Goal: Information Seeking & Learning: Find specific fact

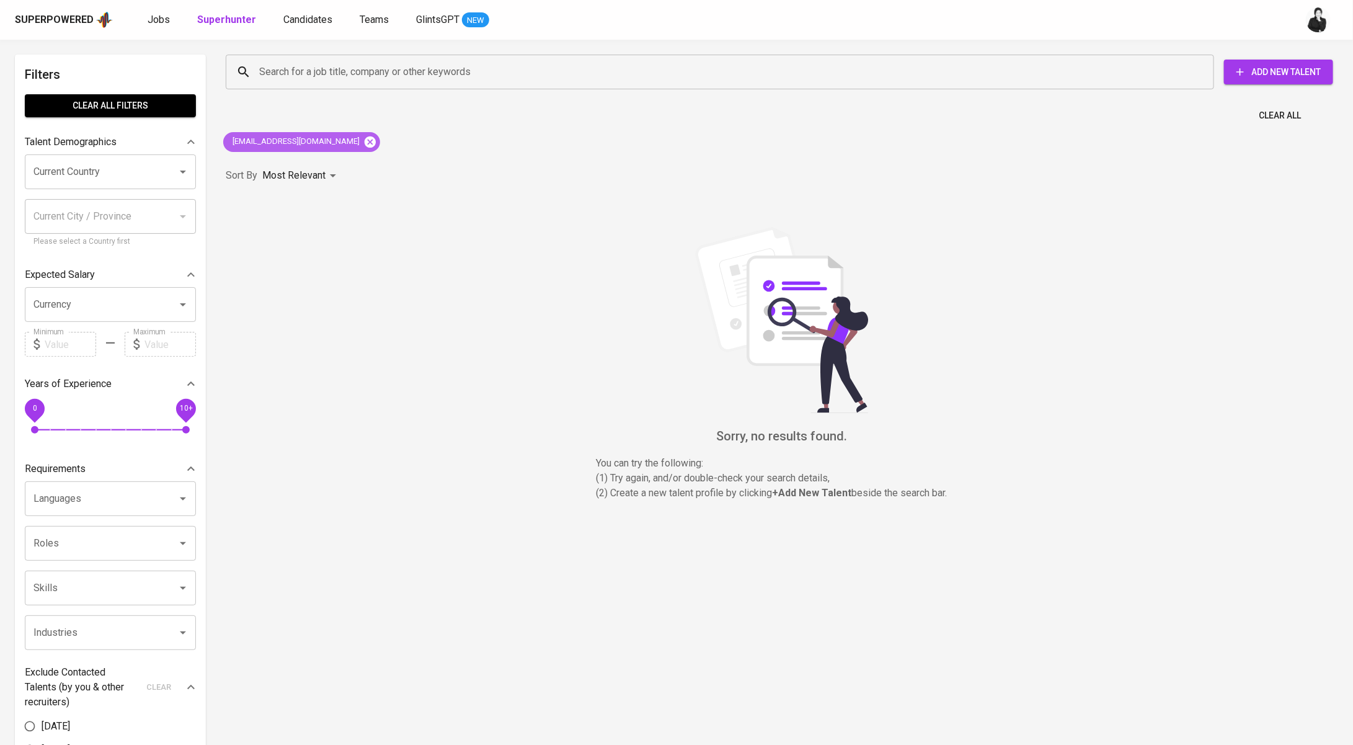
click at [365, 143] on icon at bounding box center [370, 141] width 11 height 11
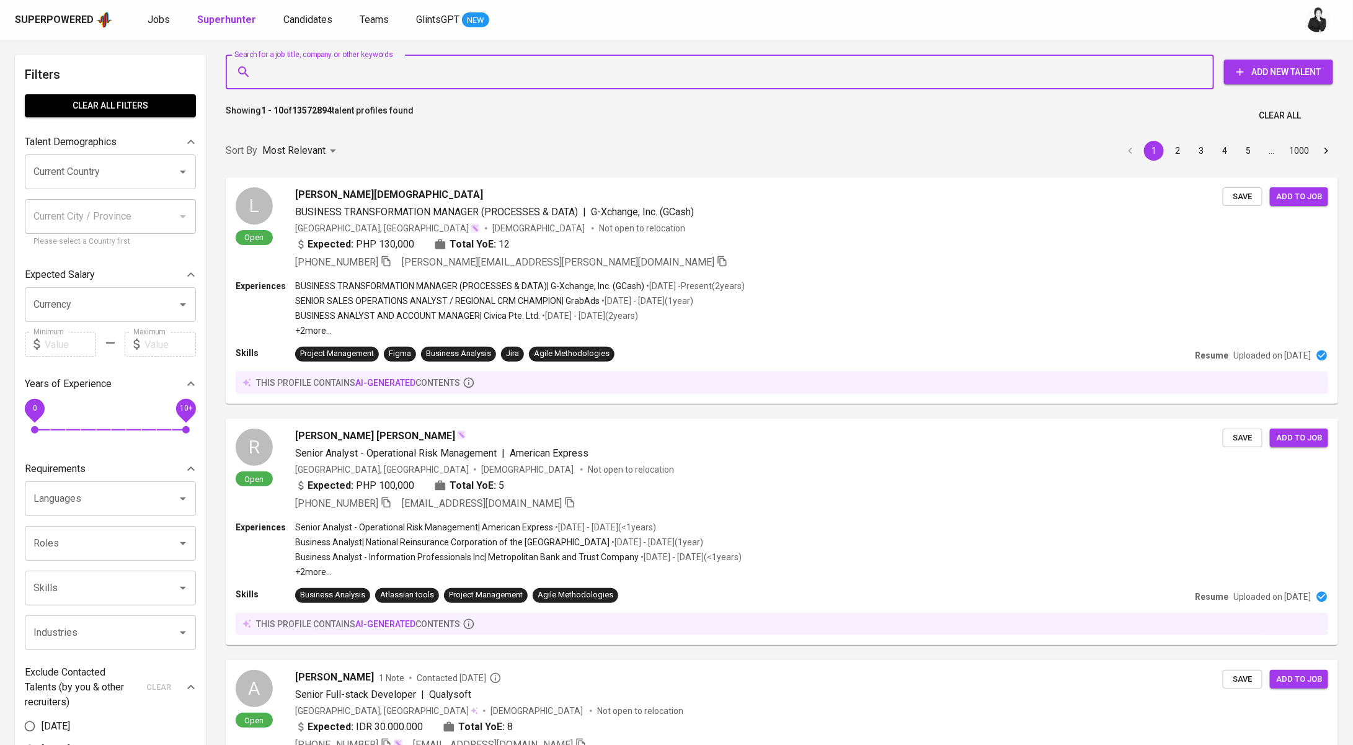
click at [374, 60] on input "Search for a job title, company or other keywords" at bounding box center [723, 72] width 934 height 24
paste input "[EMAIL_ADDRESS][DOMAIN_NAME]"
type input "[EMAIL_ADDRESS][DOMAIN_NAME]"
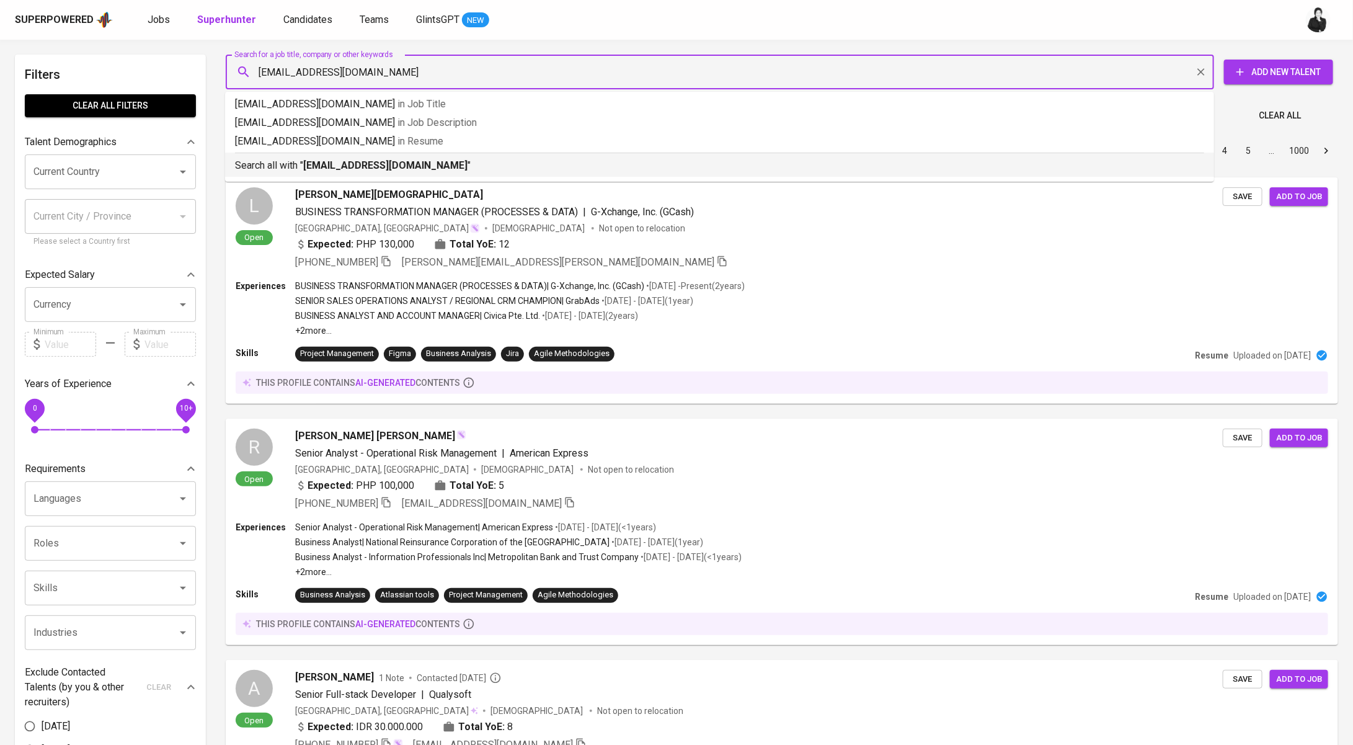
click at [415, 155] on div "Search all with " [EMAIL_ADDRESS][DOMAIN_NAME] "" at bounding box center [719, 163] width 969 height 20
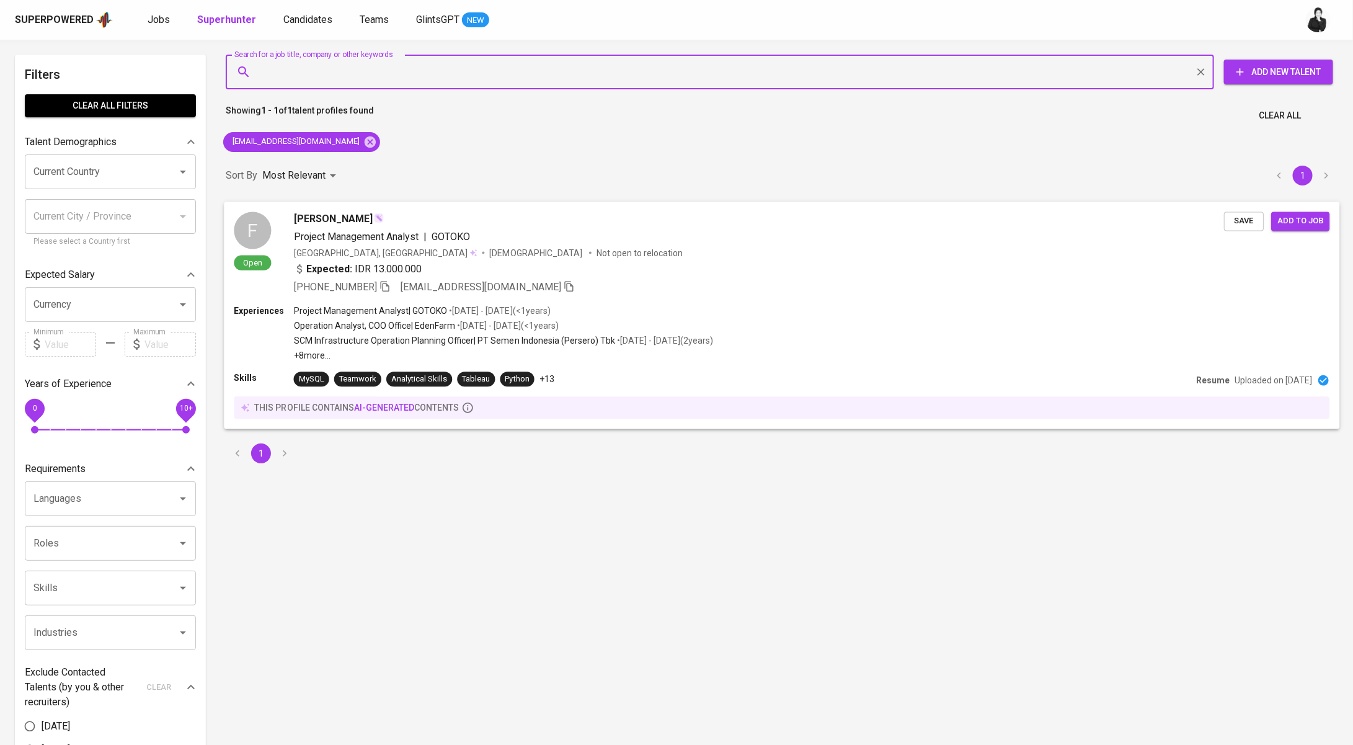
click at [419, 213] on div "[PERSON_NAME]" at bounding box center [759, 218] width 930 height 15
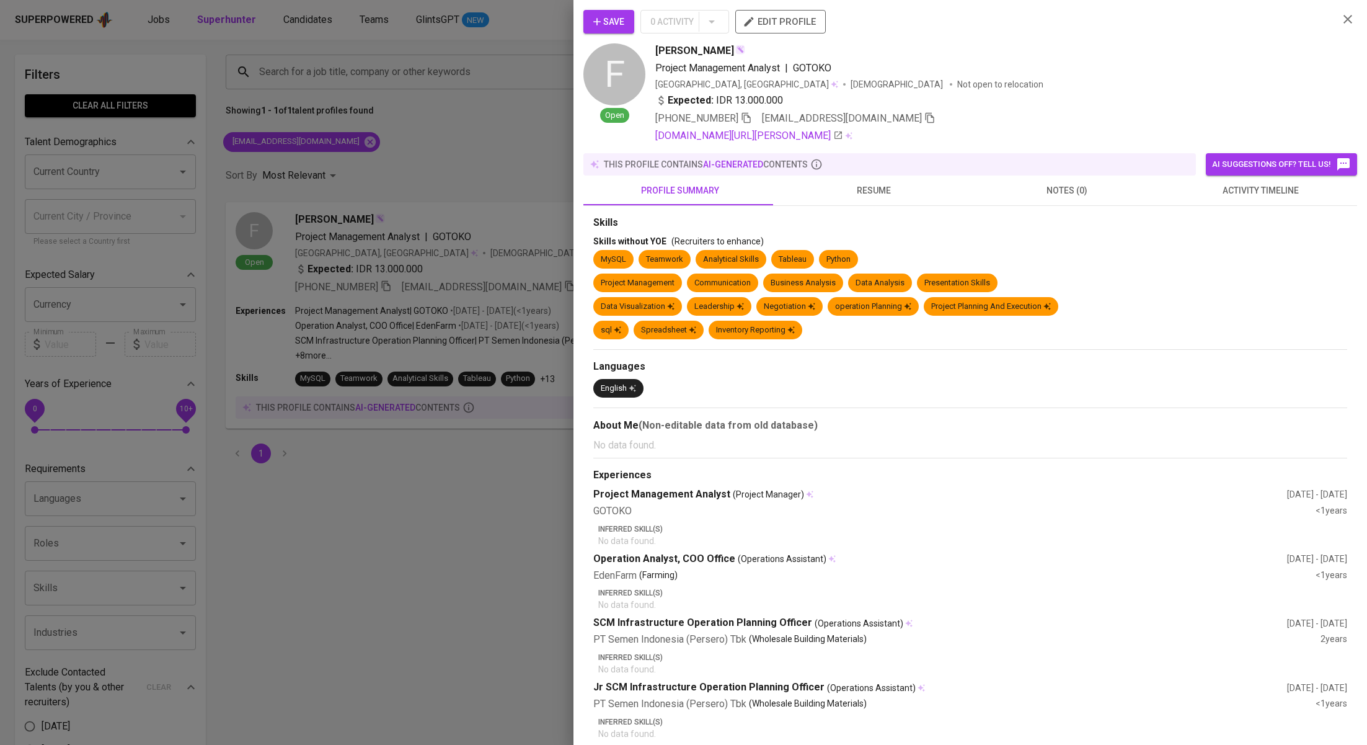
click at [1270, 201] on button "activity timeline" at bounding box center [1260, 190] width 193 height 30
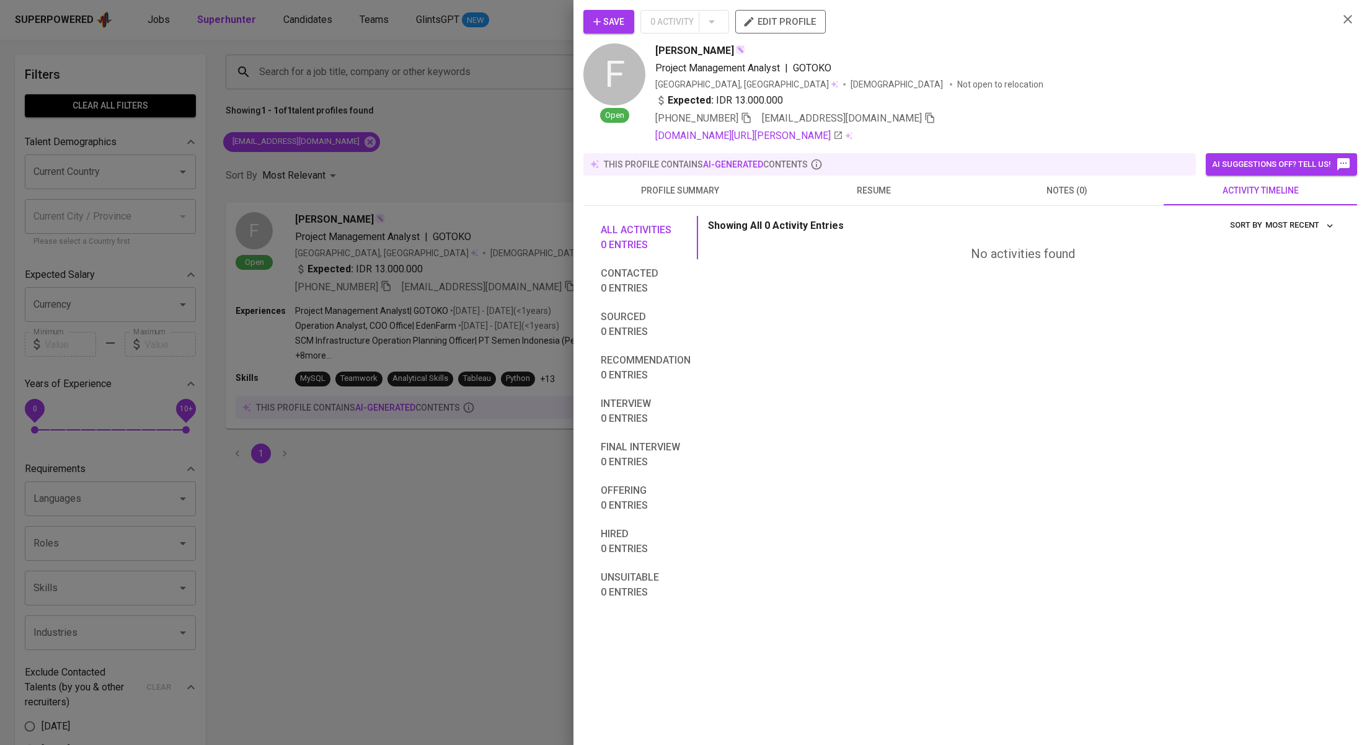
click at [439, 499] on div at bounding box center [683, 372] width 1367 height 745
